Goal: Task Accomplishment & Management: Use online tool/utility

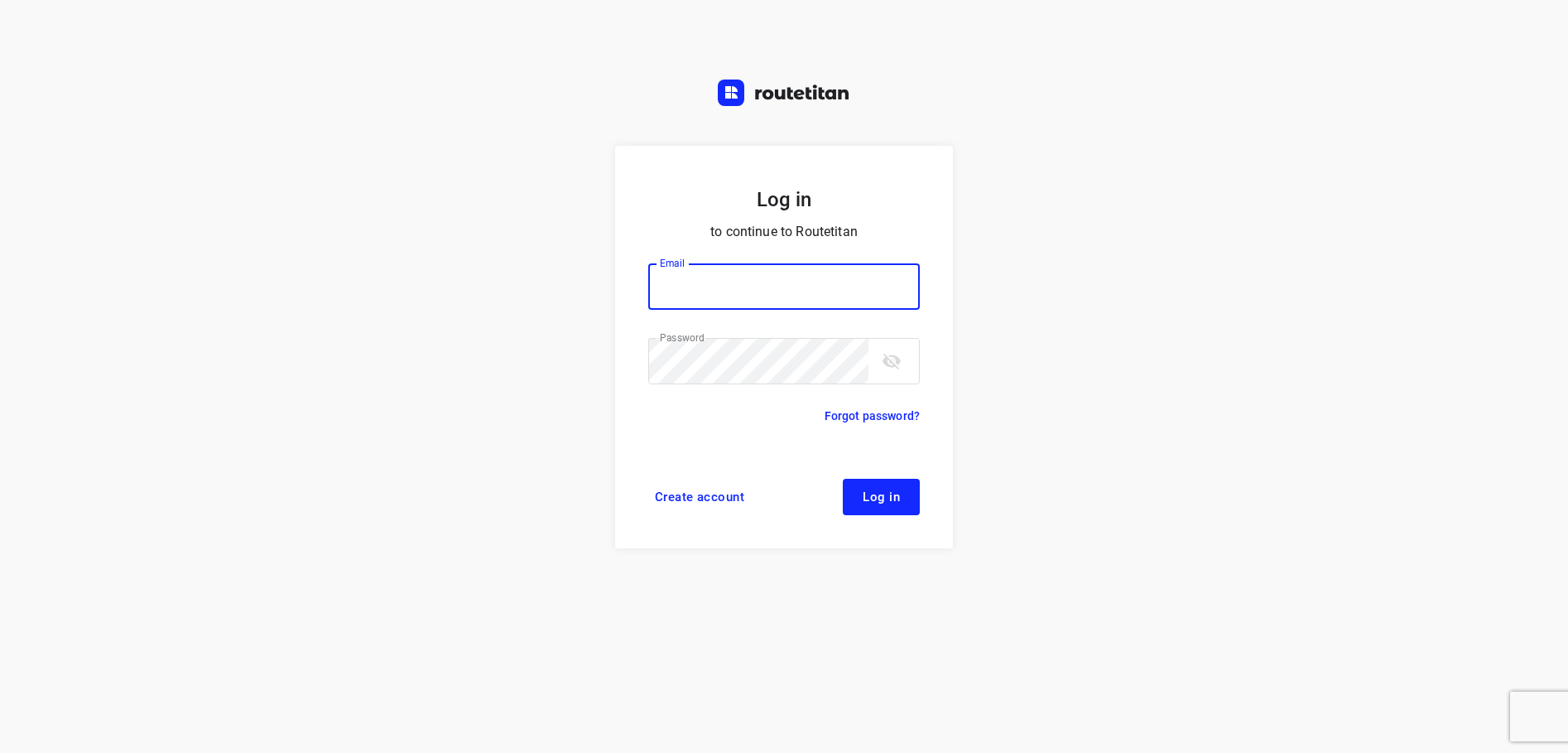
type input "max@onlineplasticsgroup.com"
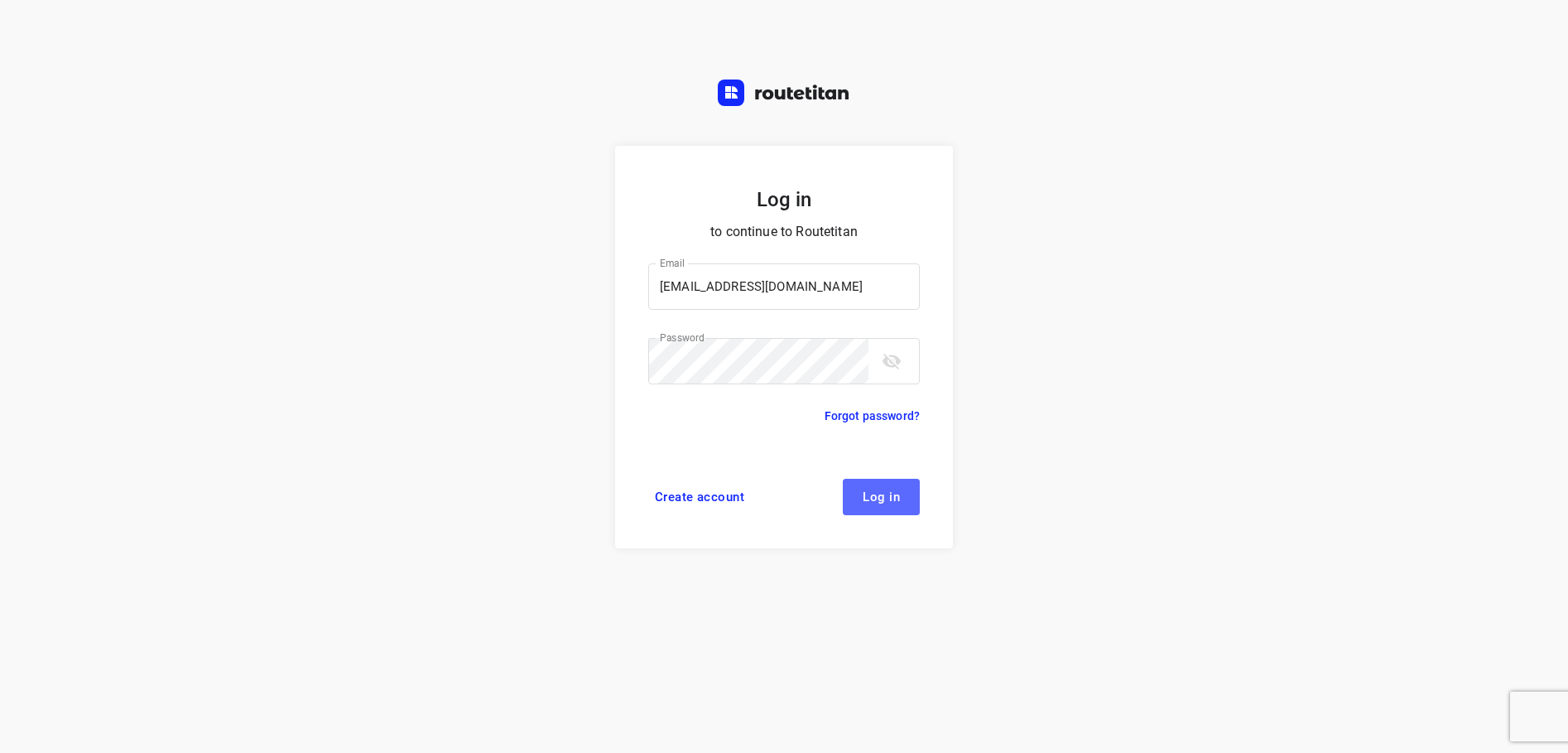
click at [887, 497] on span "Log in" at bounding box center [881, 497] width 37 height 13
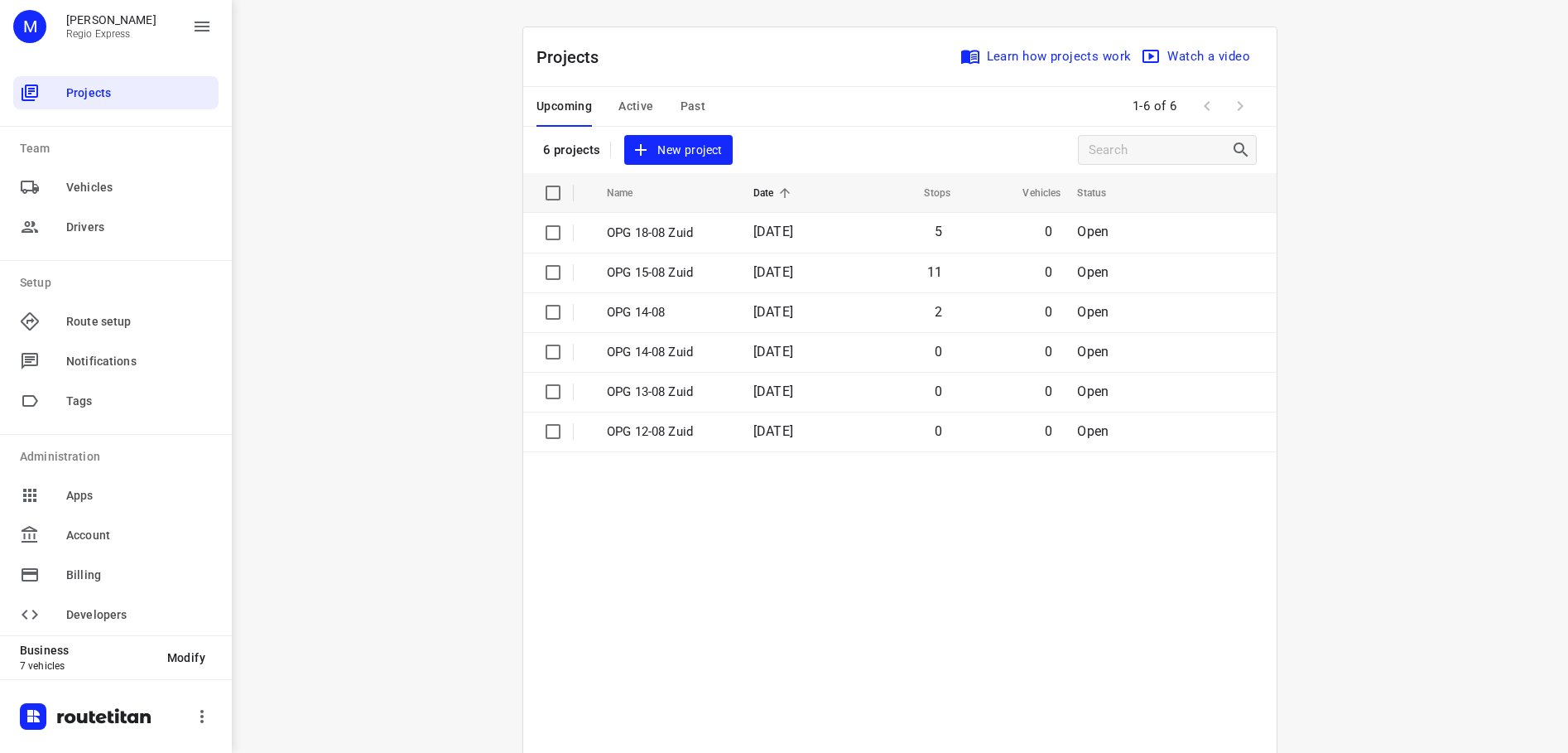
click at [639, 109] on span "Active" at bounding box center [636, 106] width 35 height 21
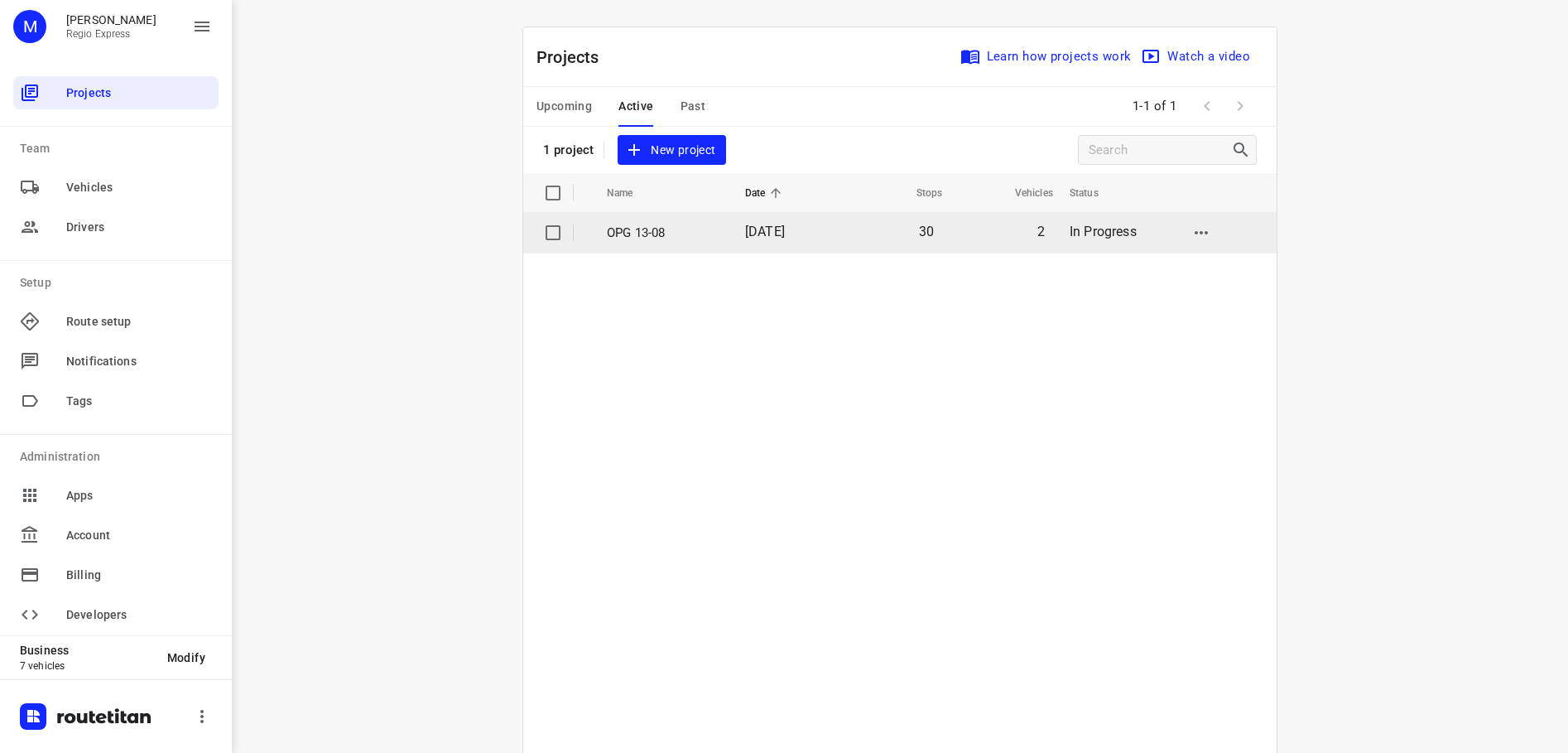
click at [785, 224] on span "[DATE]" at bounding box center [765, 231] width 40 height 16
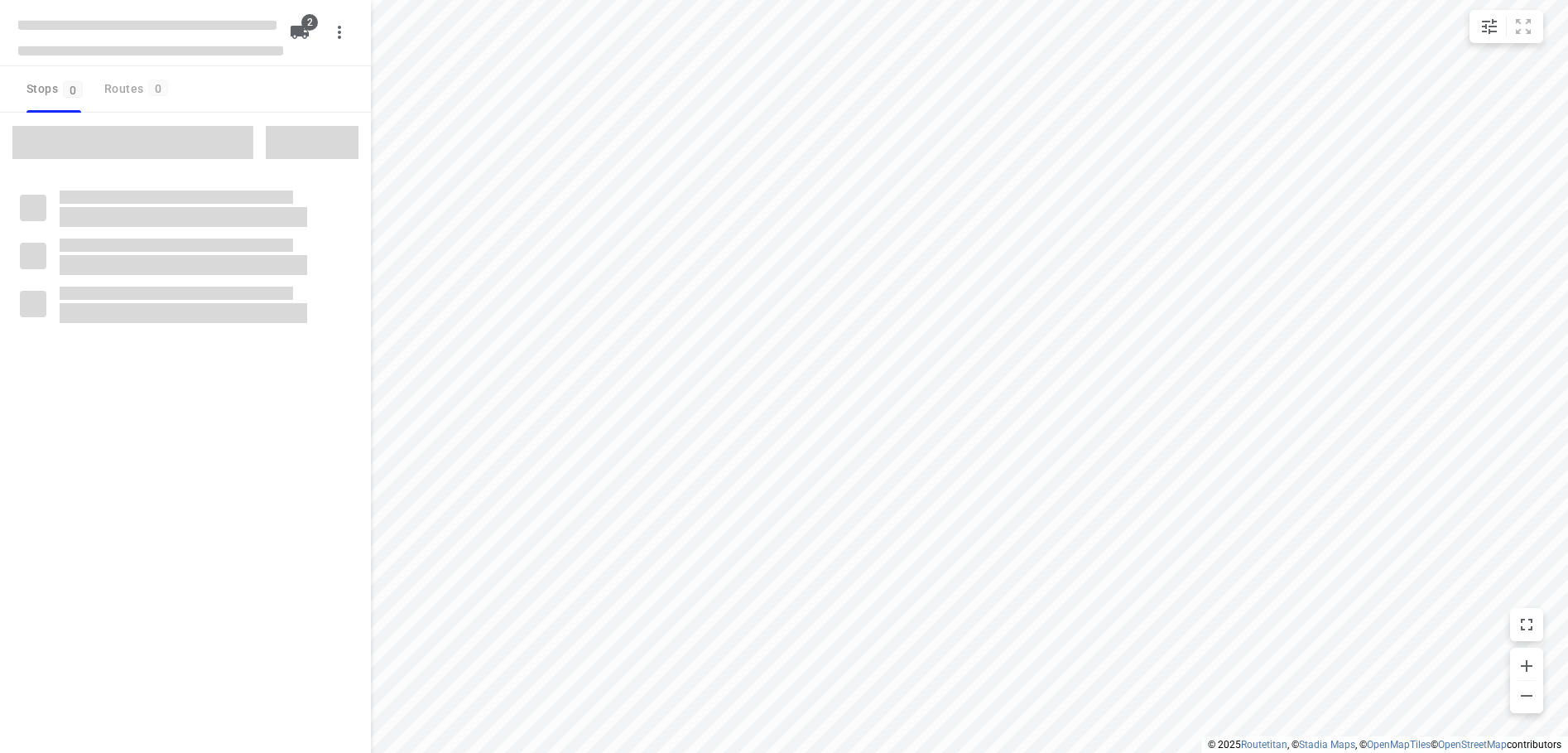
type input "distance"
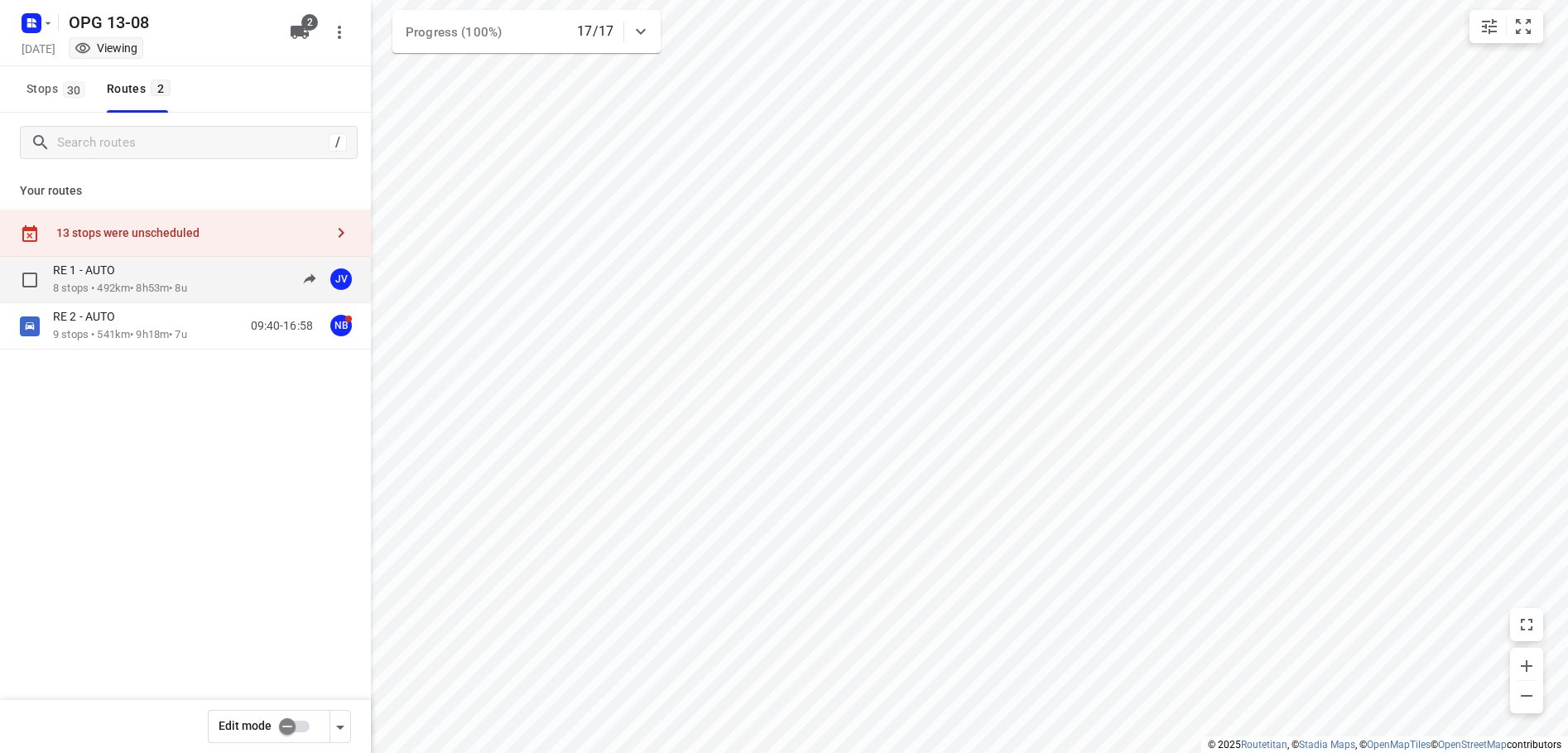
click at [150, 287] on p "8 stops • 492km • 8h53m • 8u" at bounding box center [120, 288] width 134 height 16
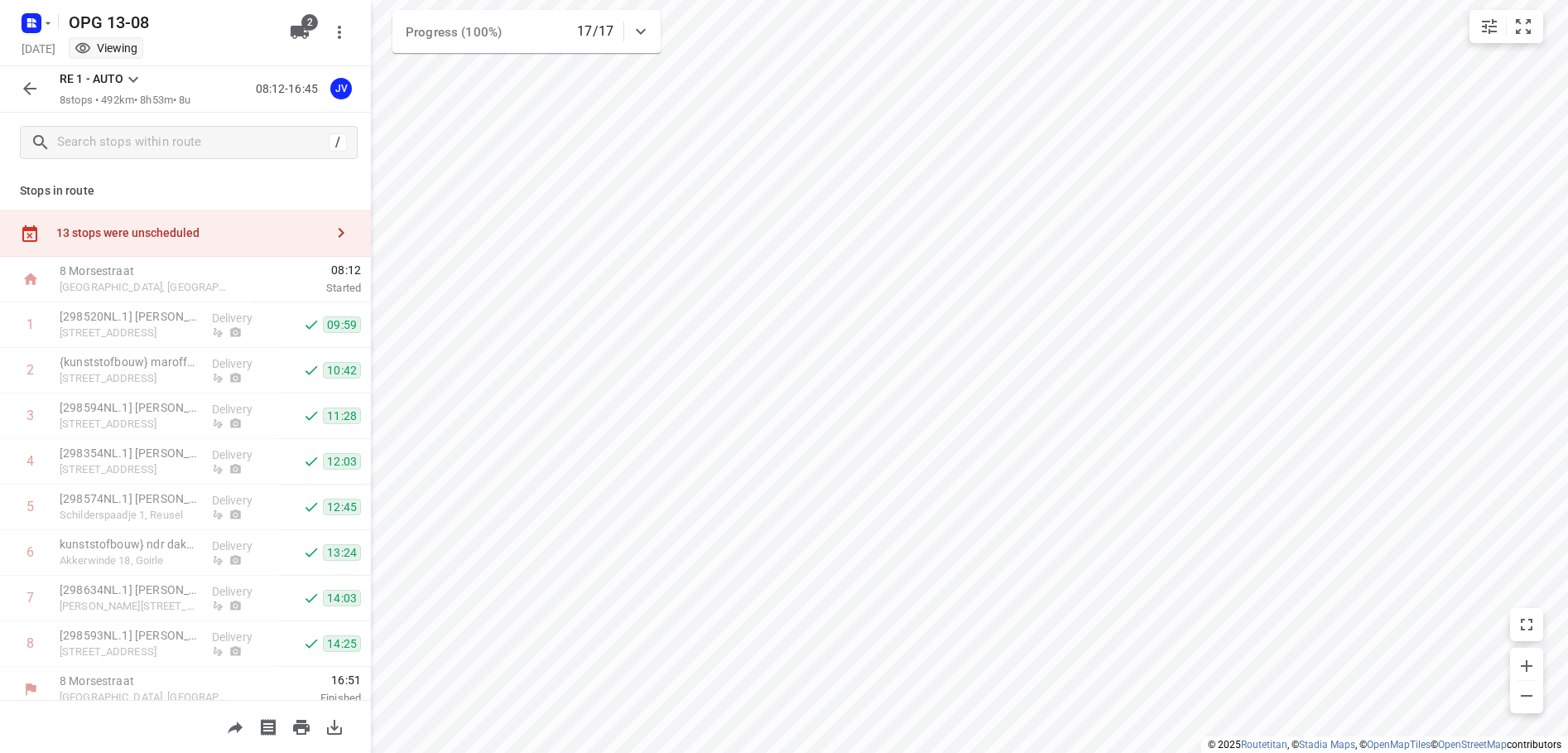
click at [136, 78] on icon at bounding box center [133, 80] width 20 height 20
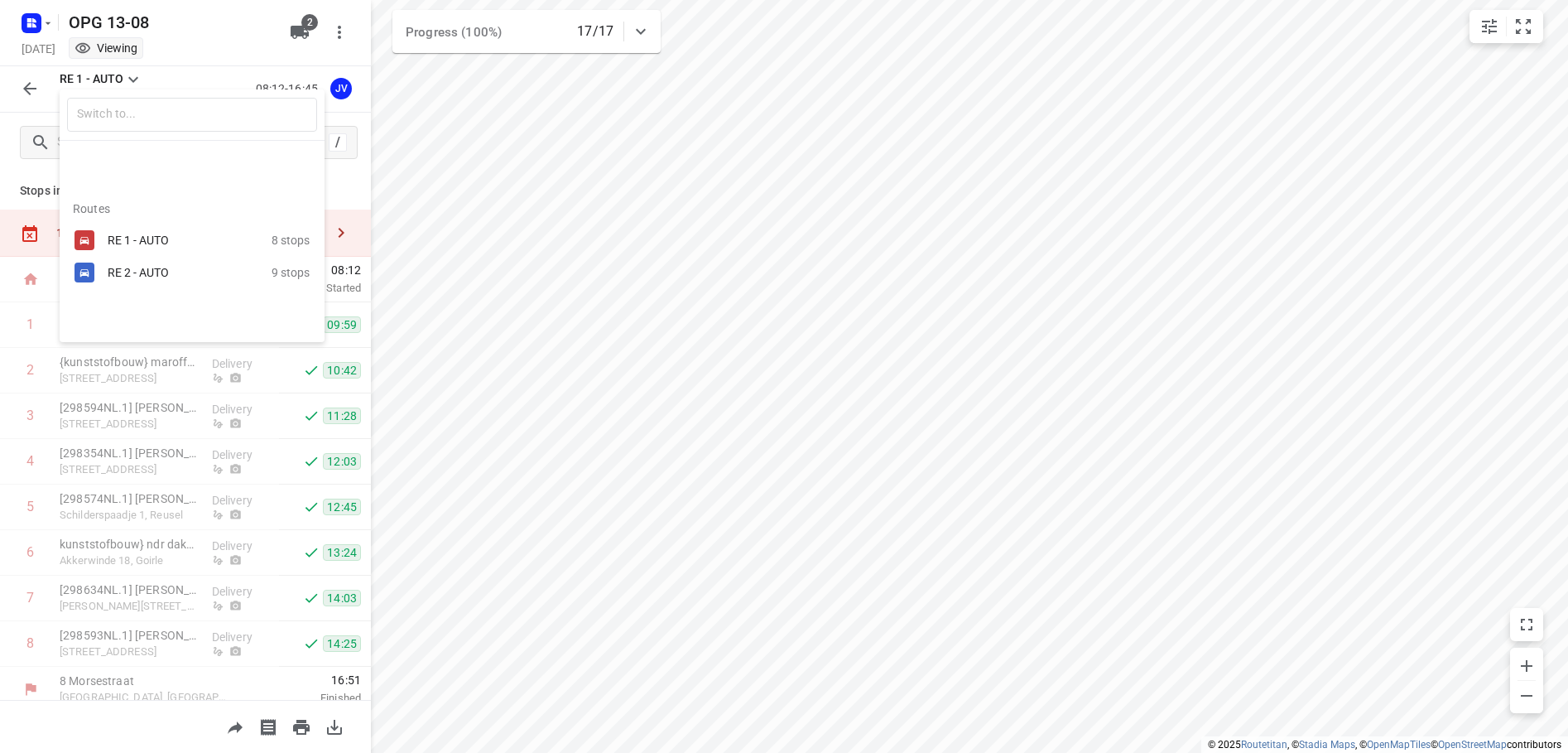
click at [144, 285] on div "RE 2 - AUTO 9 stops" at bounding box center [192, 273] width 265 height 32
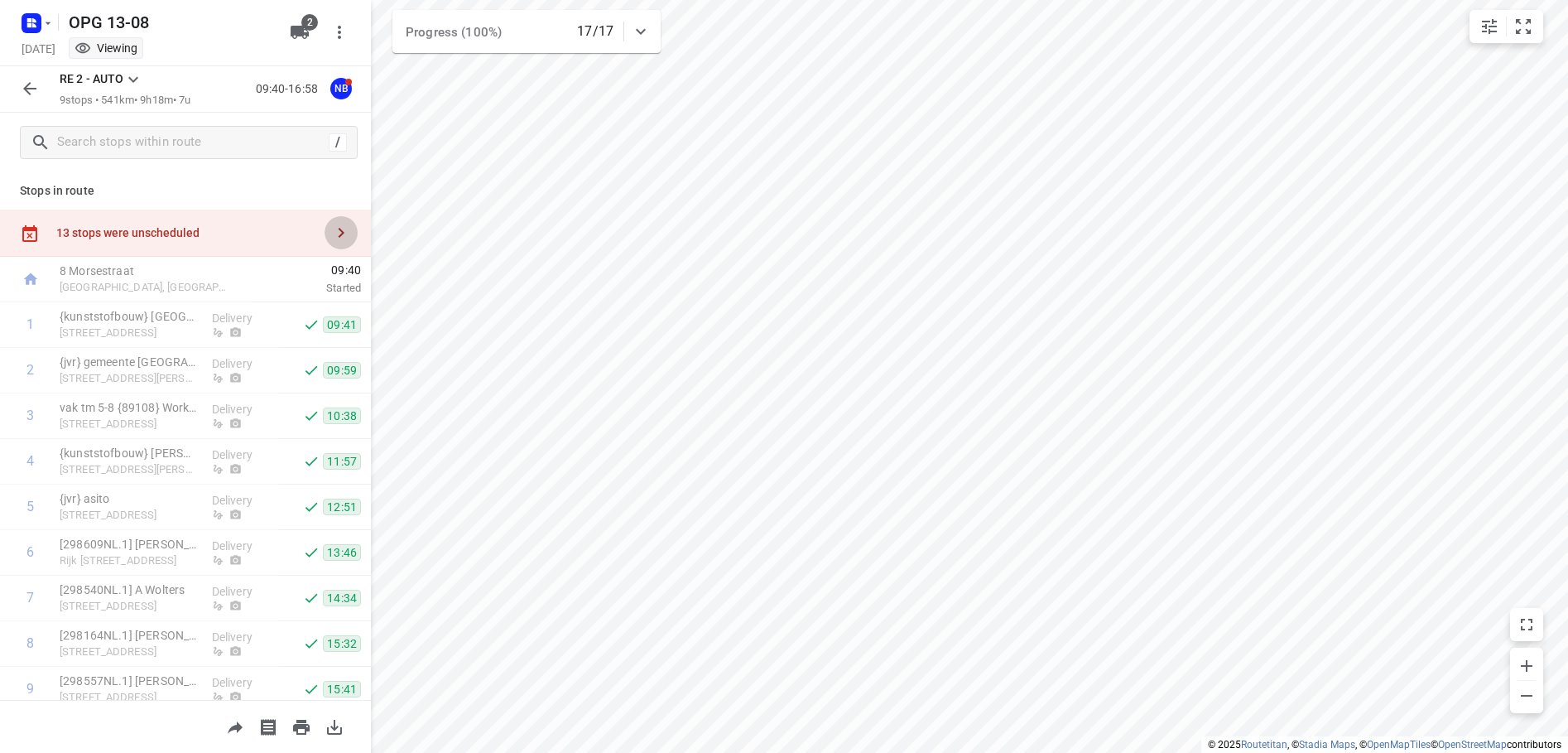
click at [331, 230] on icon "button" at bounding box center [341, 233] width 20 height 20
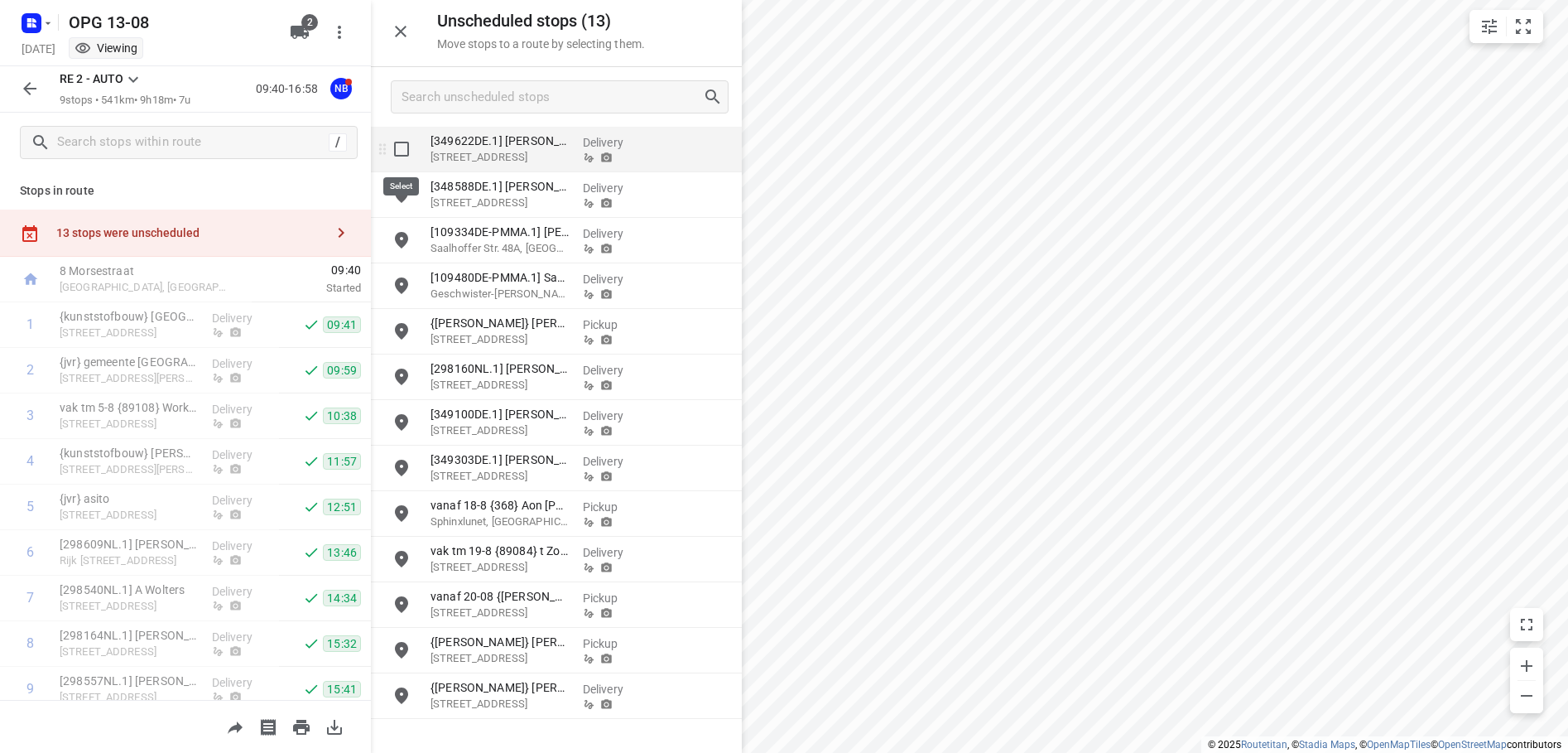
click at [411, 150] on input "grid" at bounding box center [402, 149] width 33 height 33
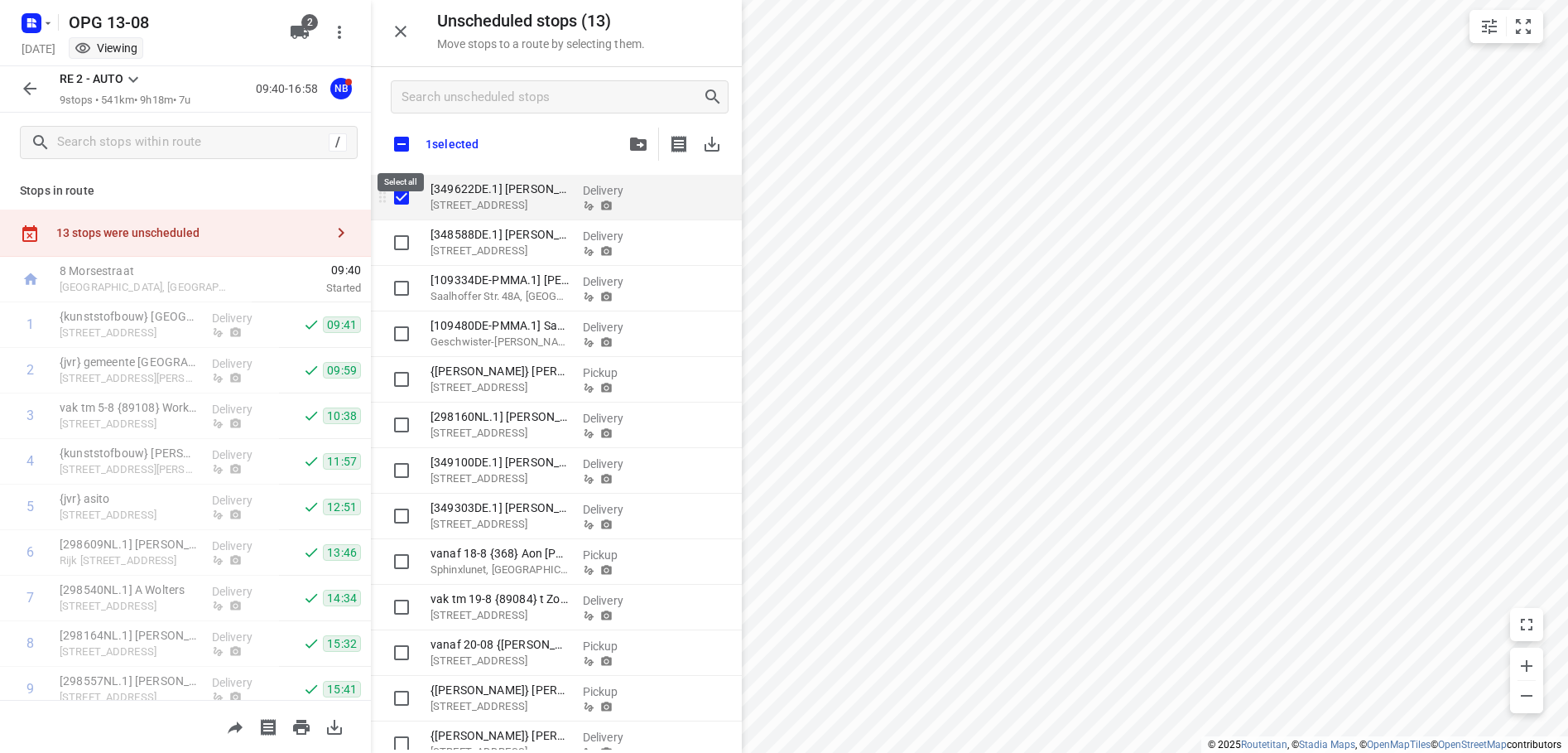
checkbox input "true"
click at [411, 149] on input "checkbox" at bounding box center [402, 144] width 35 height 35
checkbox input "true"
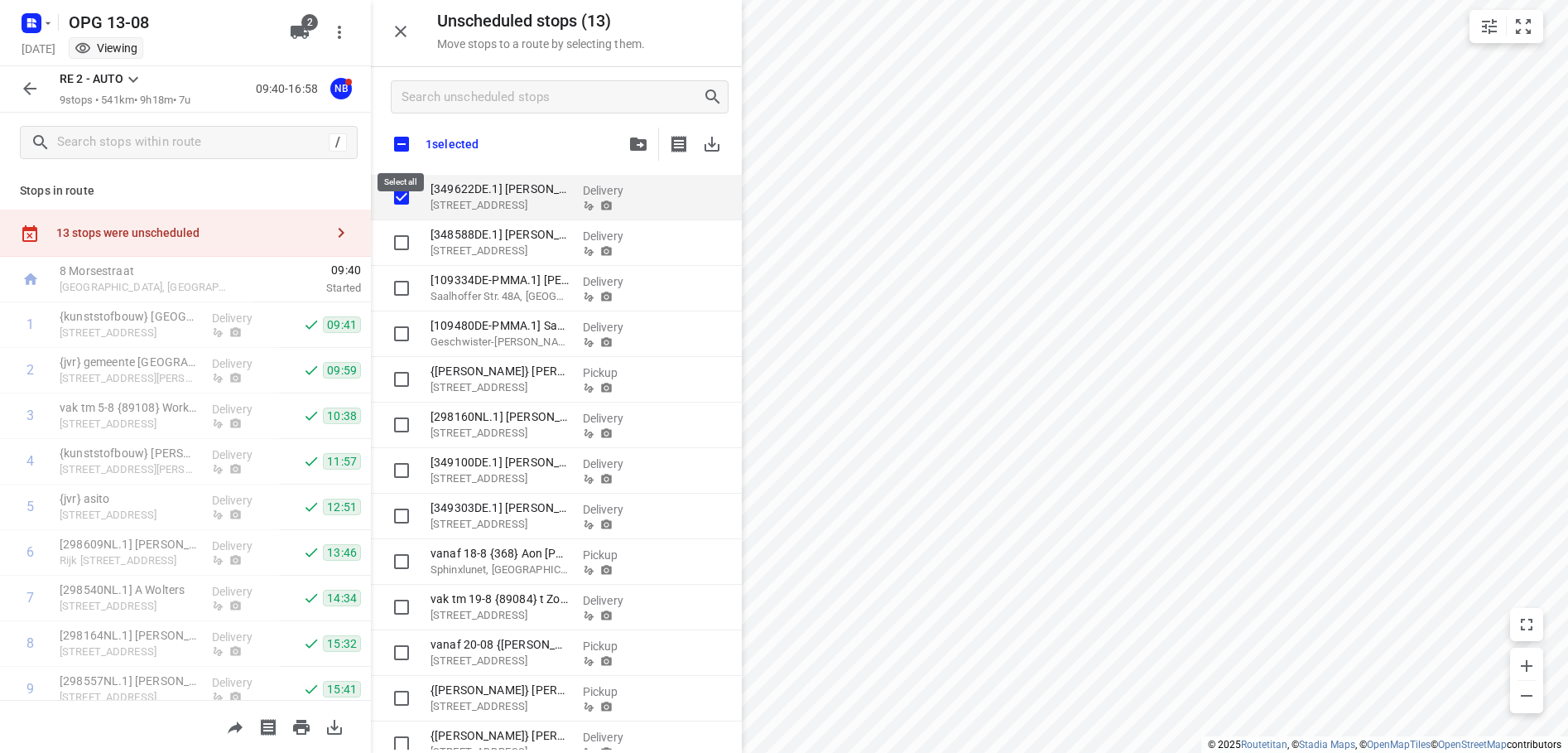
checkbox input "true"
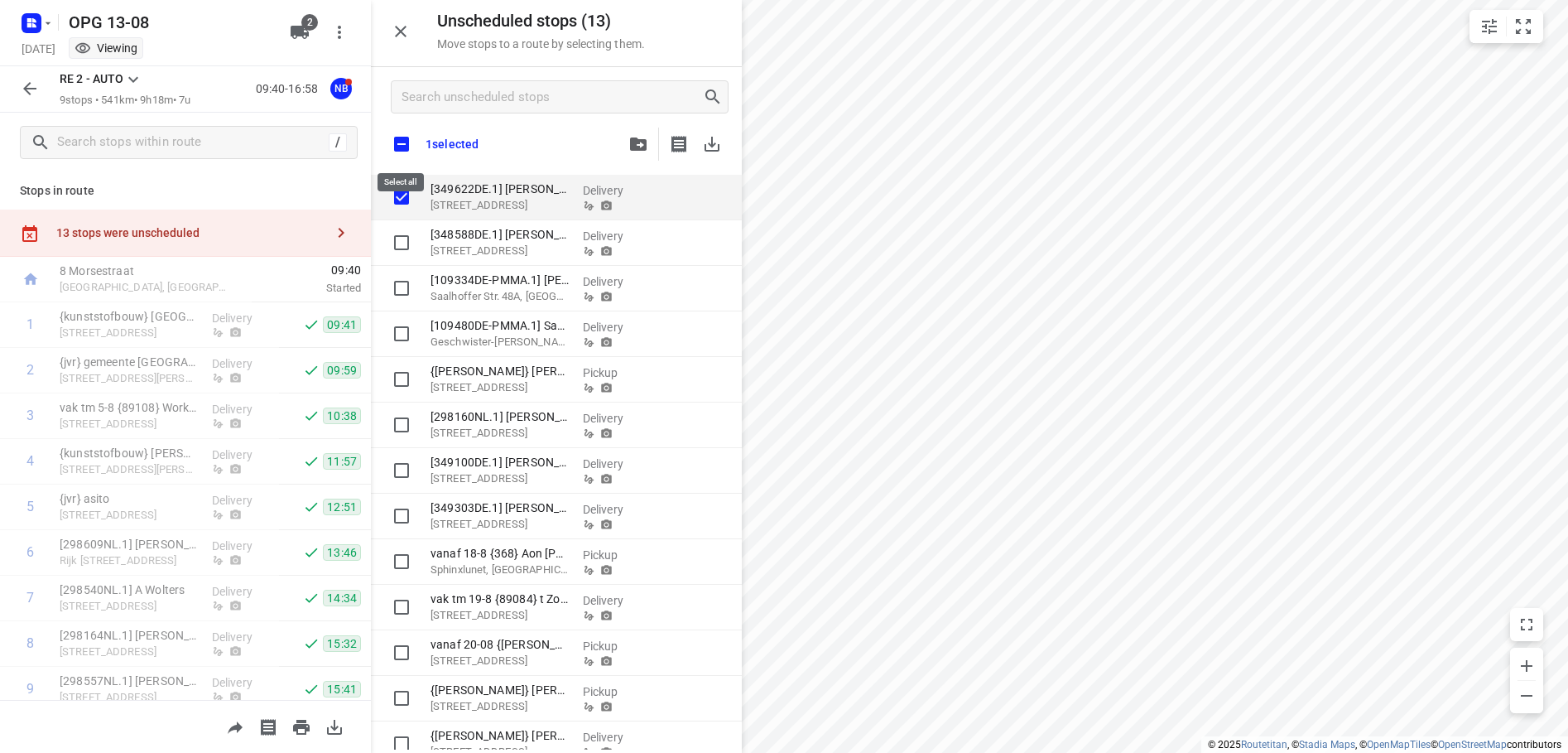
checkbox input "true"
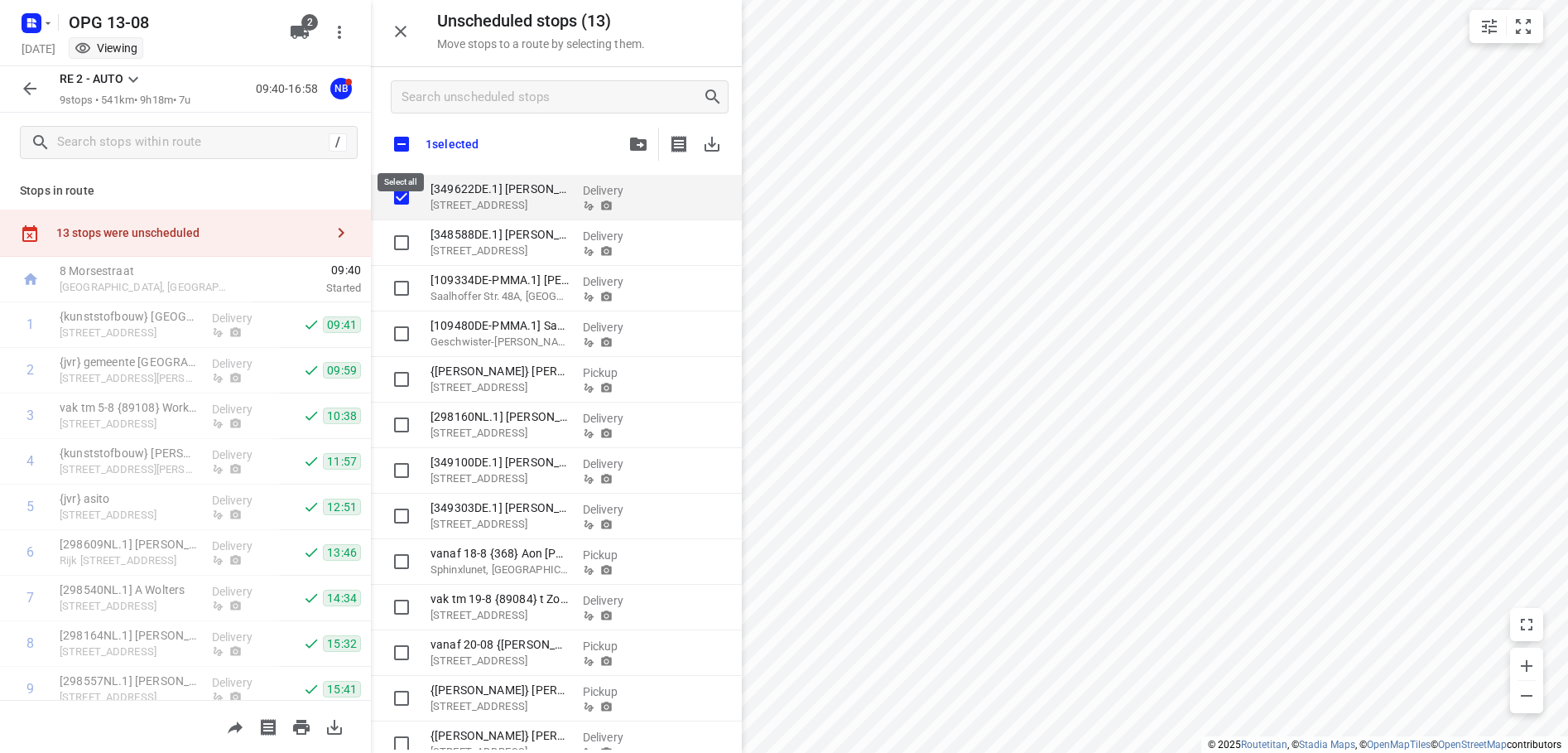
checkbox input "true"
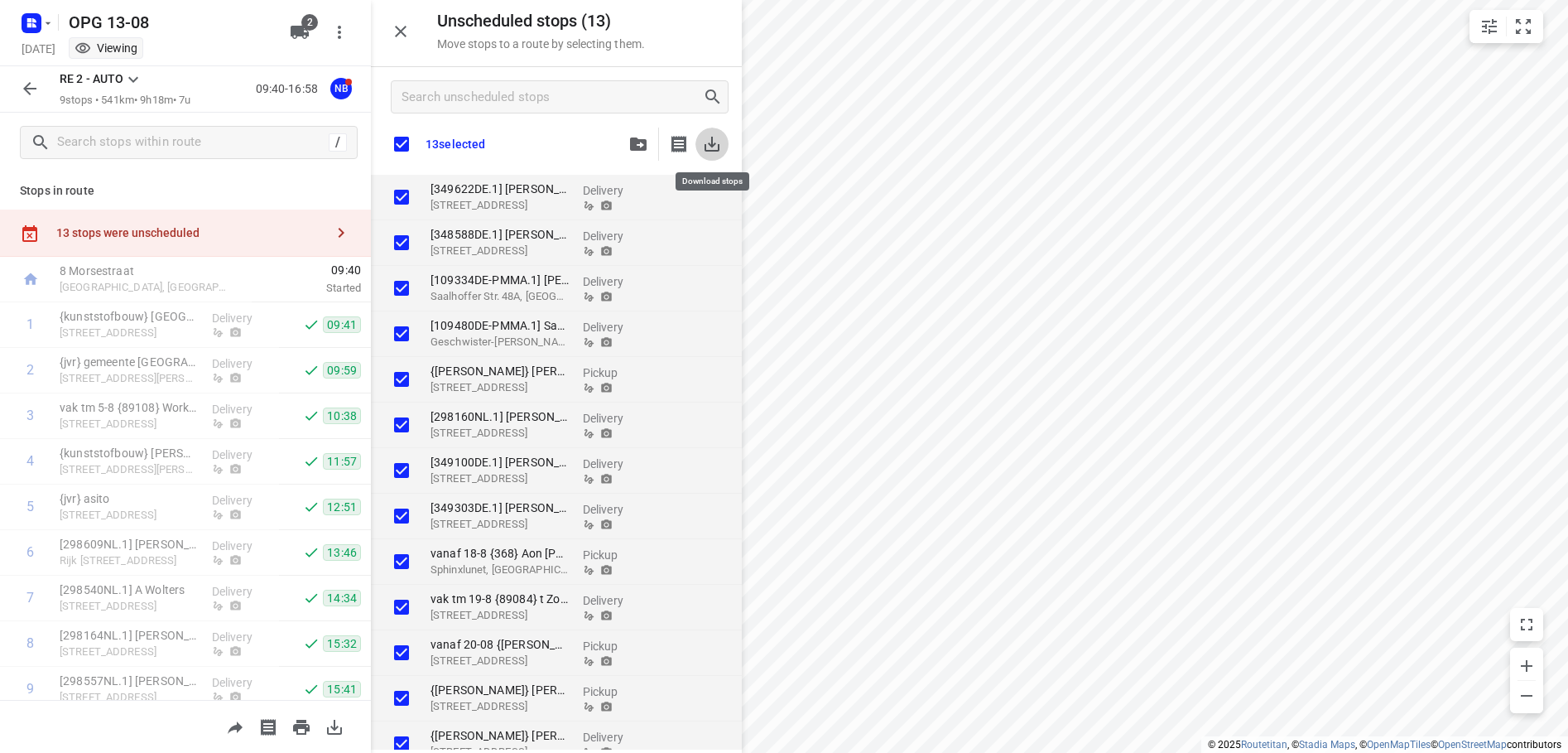
click at [716, 141] on icon "button" at bounding box center [712, 144] width 20 height 20
checkbox input "true"
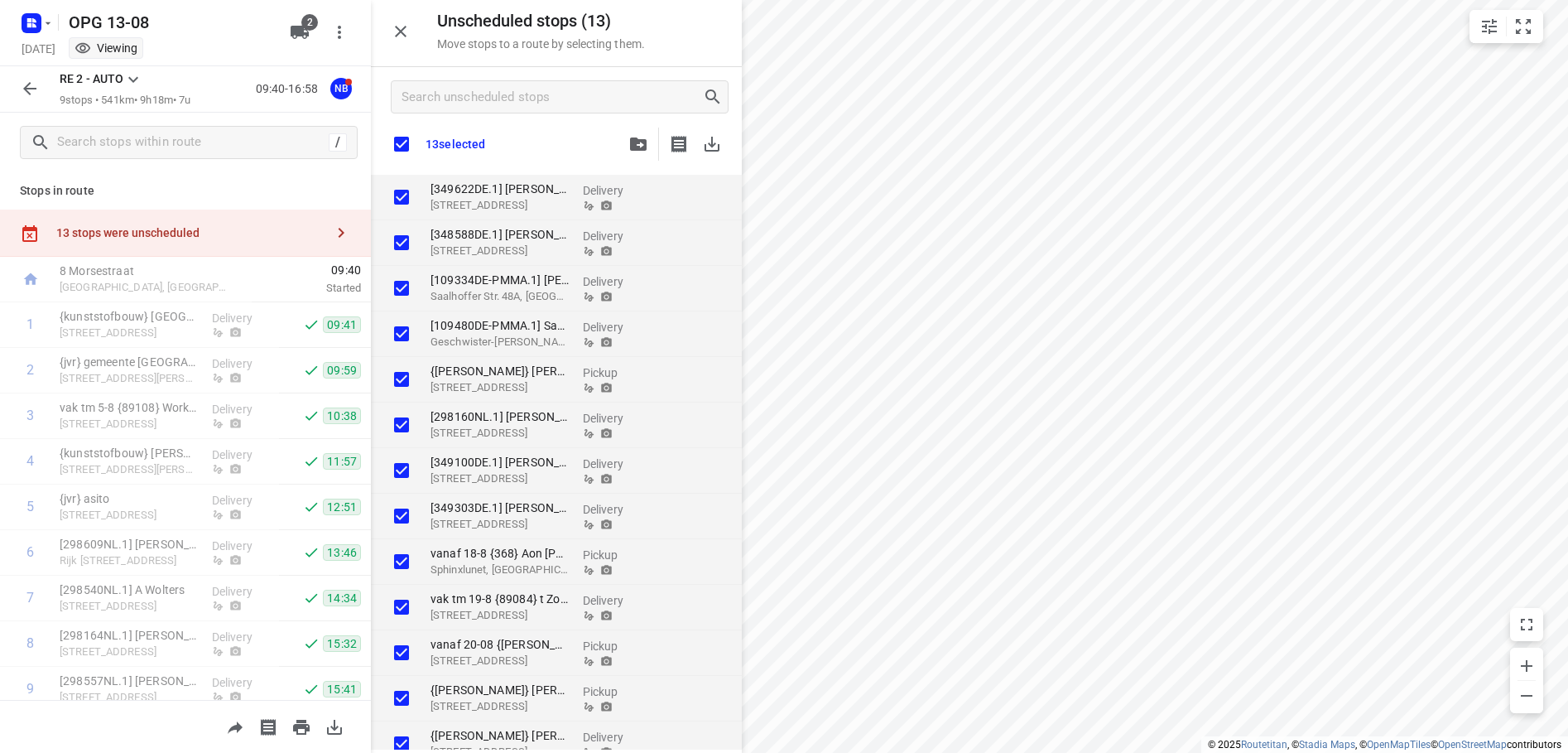
checkbox input "true"
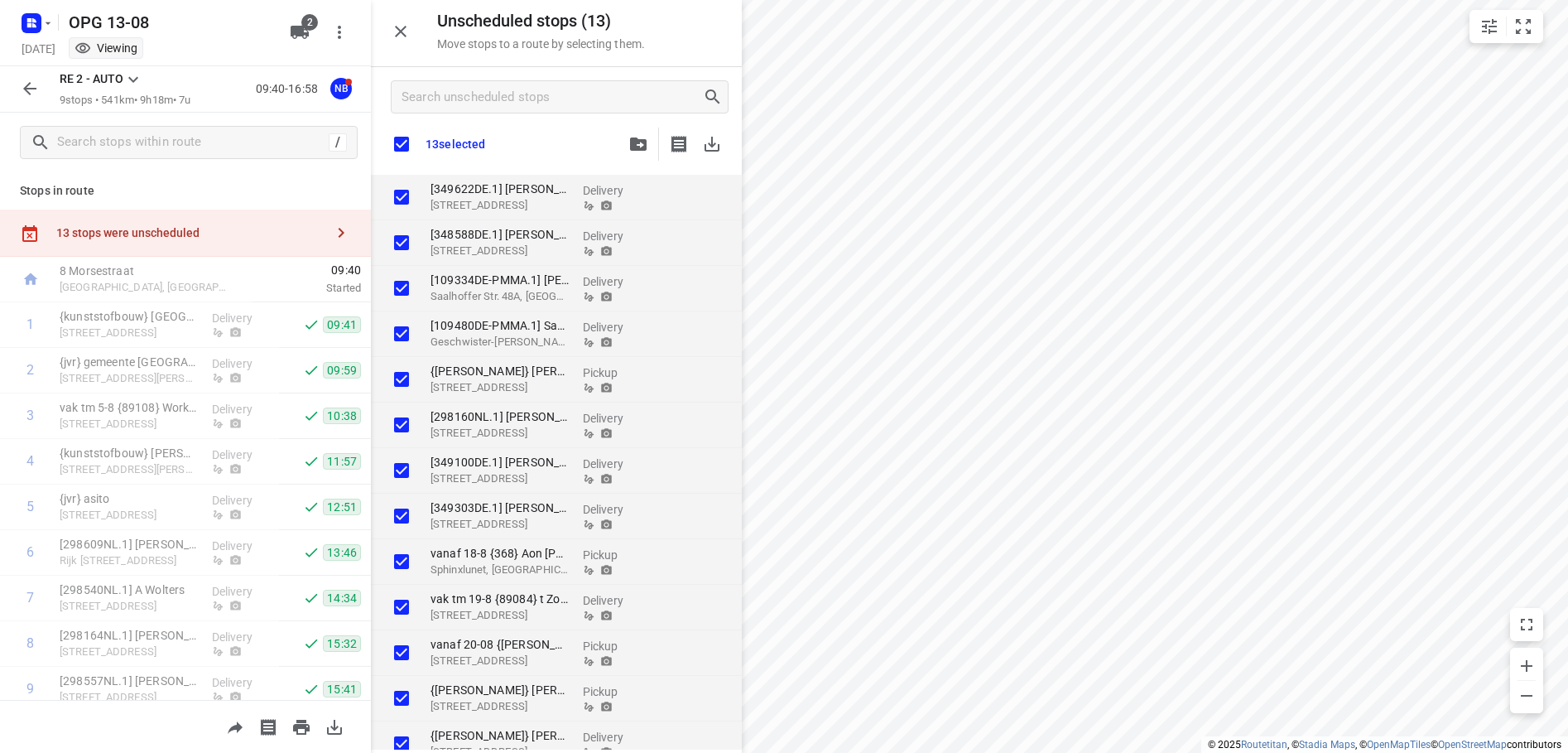
checkbox input "true"
